Goal: Information Seeking & Learning: Learn about a topic

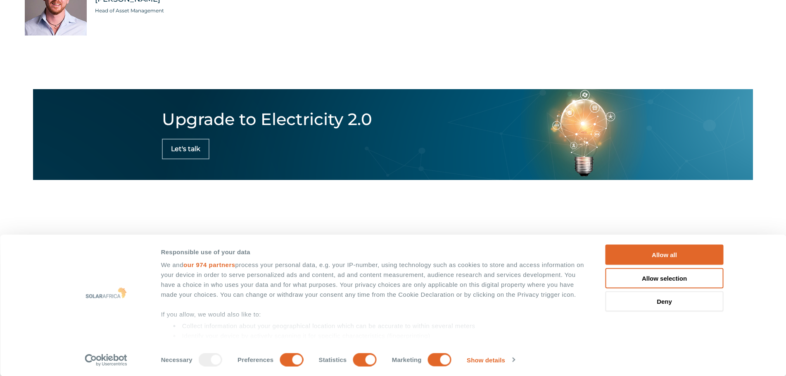
scroll to position [2906, 0]
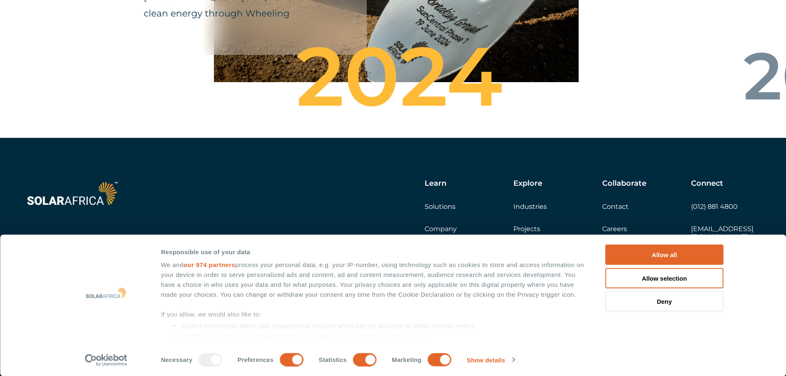
drag, startPoint x: 791, startPoint y: 17, endPoint x: 804, endPoint y: 374, distance: 356.8
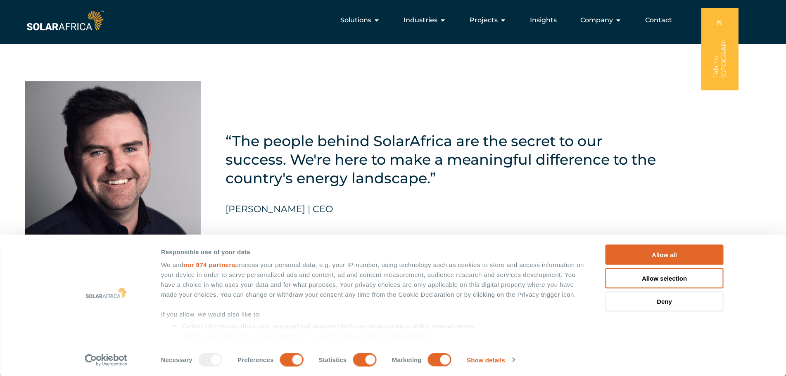
scroll to position [1749, 0]
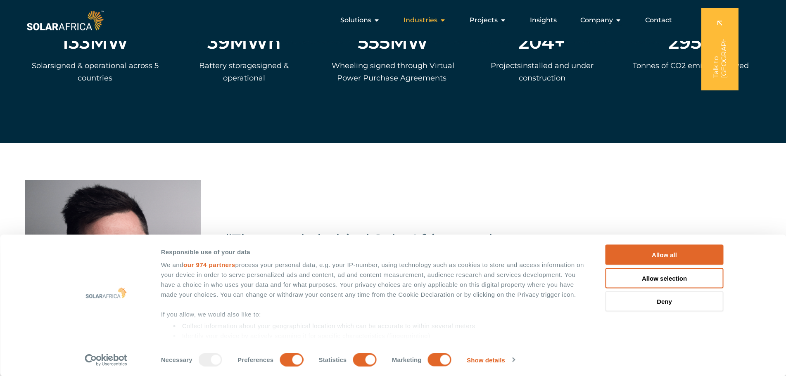
click at [432, 18] on span "Industries" at bounding box center [421, 20] width 34 height 10
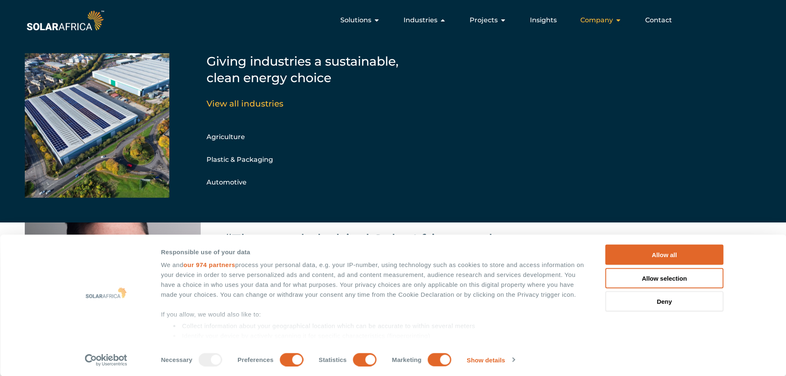
click at [594, 17] on span "Company" at bounding box center [597, 20] width 33 height 10
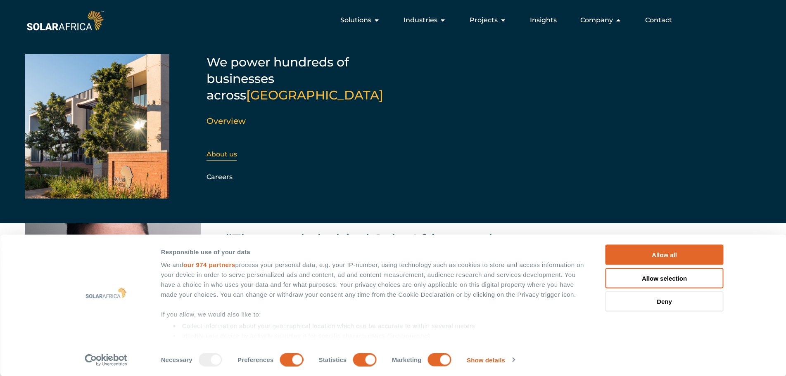
click at [226, 150] on link "About us" at bounding box center [222, 154] width 31 height 8
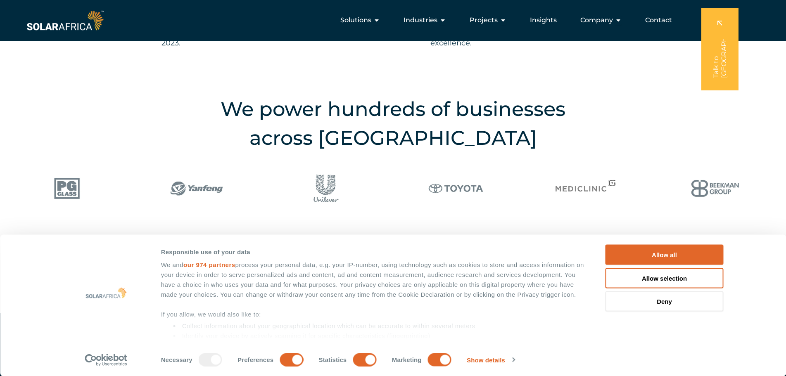
scroll to position [992, 0]
